Goal: Navigation & Orientation: Find specific page/section

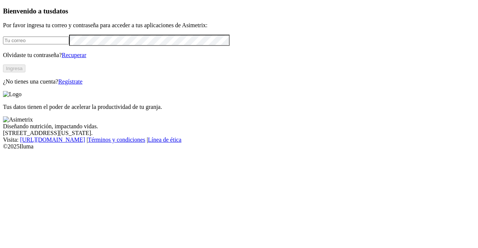
type input "ninfa.covaleda@premexcorp.com"
click at [25, 72] on button "Ingresa" at bounding box center [14, 69] width 22 height 8
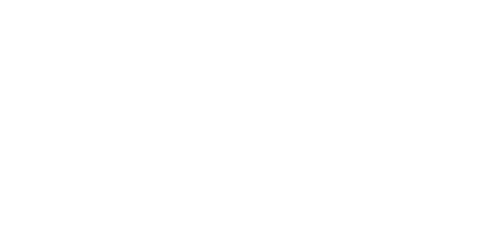
scroll to position [137, 0]
